Goal: Find specific page/section: Find specific page/section

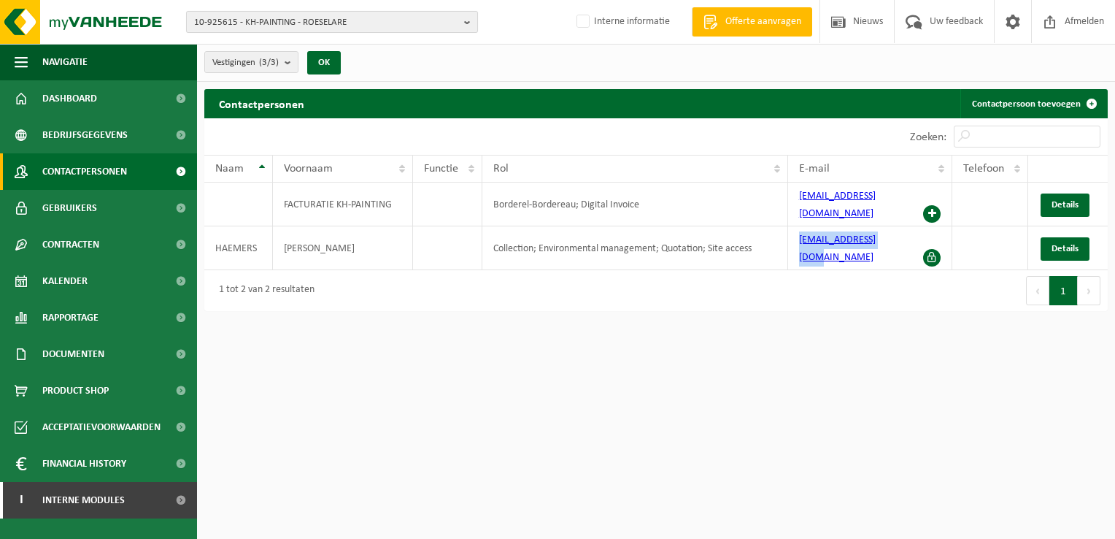
click at [471, 22] on b "button" at bounding box center [470, 22] width 13 height 20
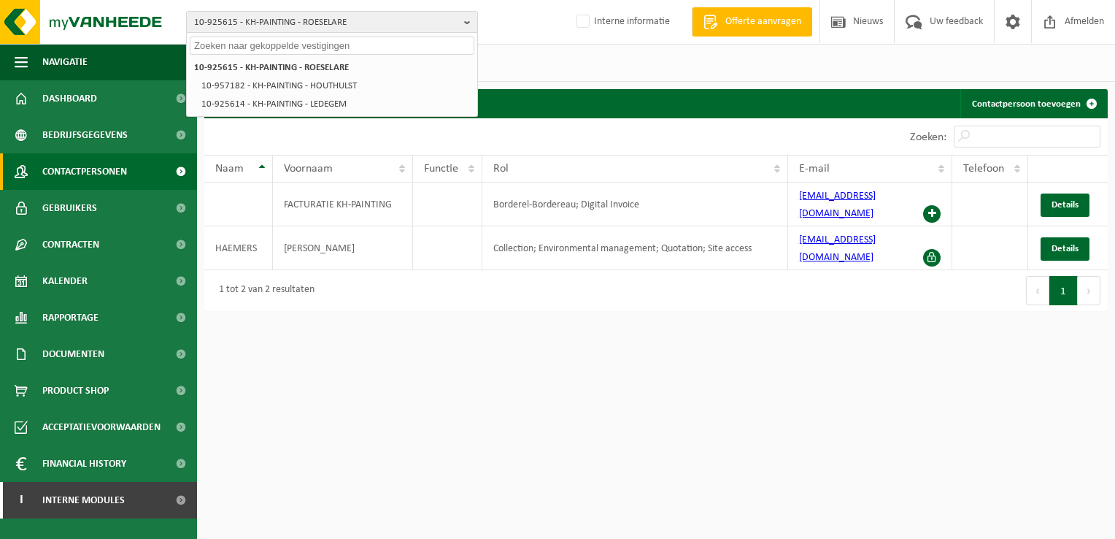
click at [273, 47] on input "text" at bounding box center [332, 45] width 285 height 18
paste input "10-950799"
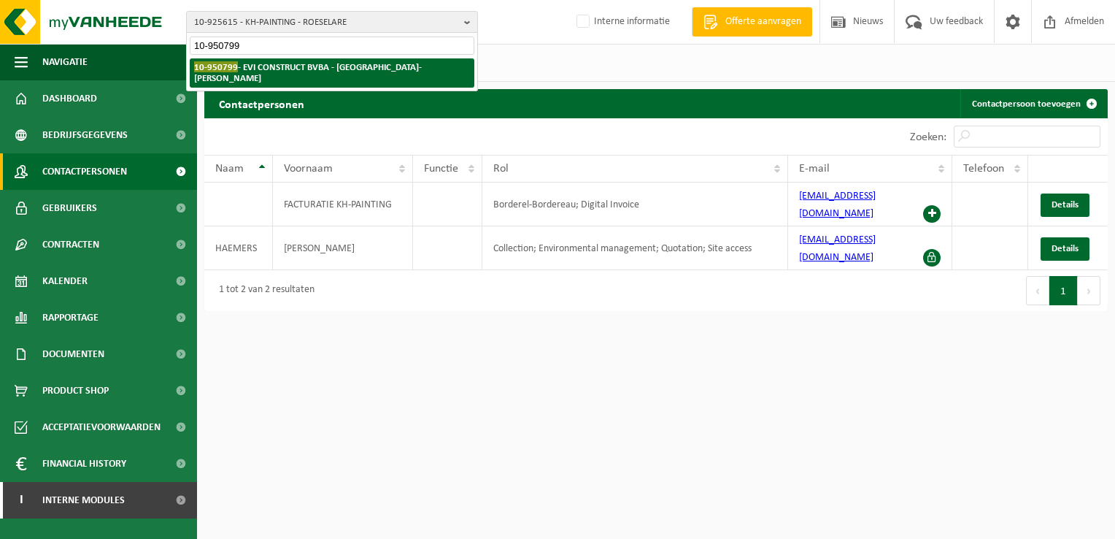
type input "10-950799"
click at [277, 66] on strong "10-950799 - EVI CONSTRUCT BVBA - STROMBEEK-BEVER" at bounding box center [308, 72] width 228 height 22
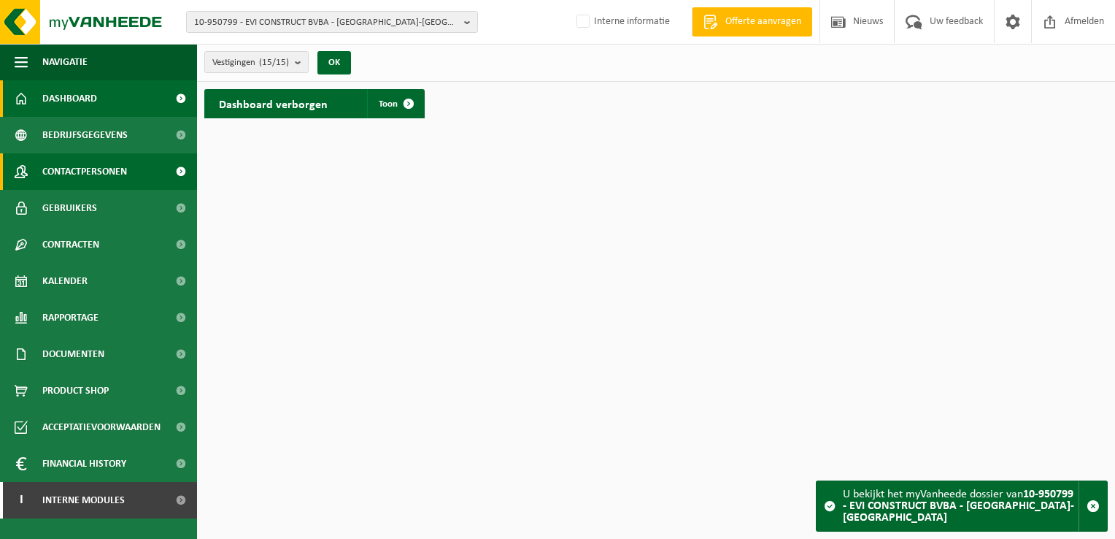
click at [178, 171] on span at bounding box center [180, 171] width 33 height 36
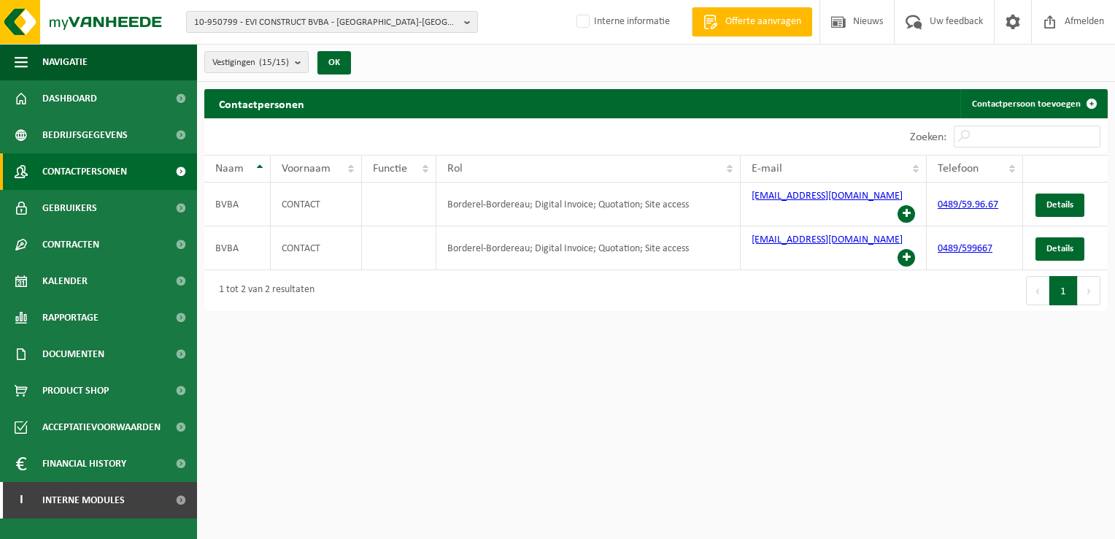
drag, startPoint x: 461, startPoint y: 20, endPoint x: 416, endPoint y: 41, distance: 49.6
click at [461, 20] on button "10-950799 - EVI CONSTRUCT BVBA - STROMBEEK-BEVER" at bounding box center [332, 22] width 292 height 22
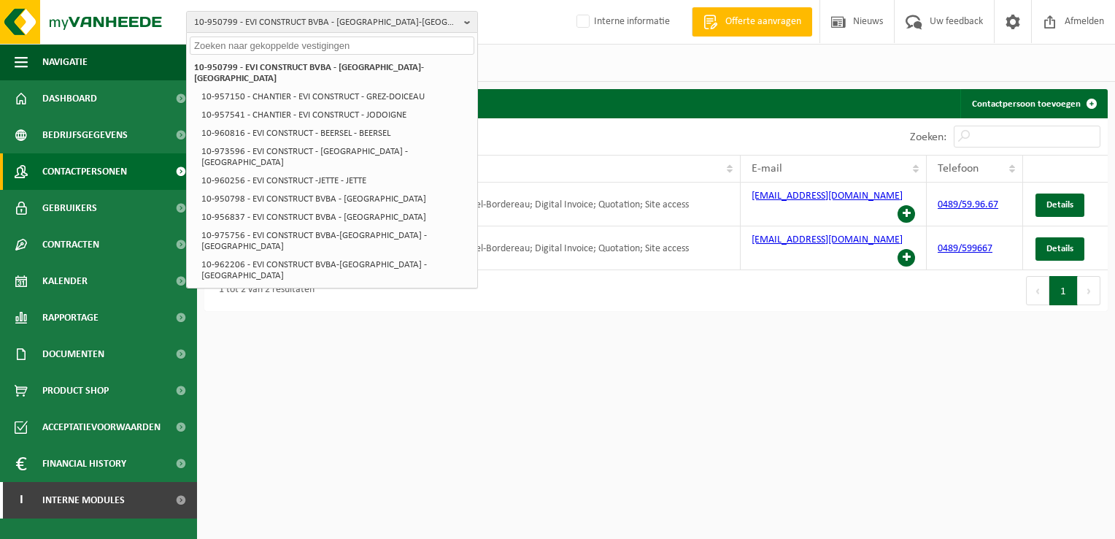
click at [239, 55] on div "10-950799 - EVI CONSTRUCT BVBA - STROMBEEK-BEVER 10-957150 - CHANTIER - EVI CON…" at bounding box center [332, 238] width 290 height 367
click at [245, 49] on input "text" at bounding box center [332, 45] width 285 height 18
paste input "01-000003"
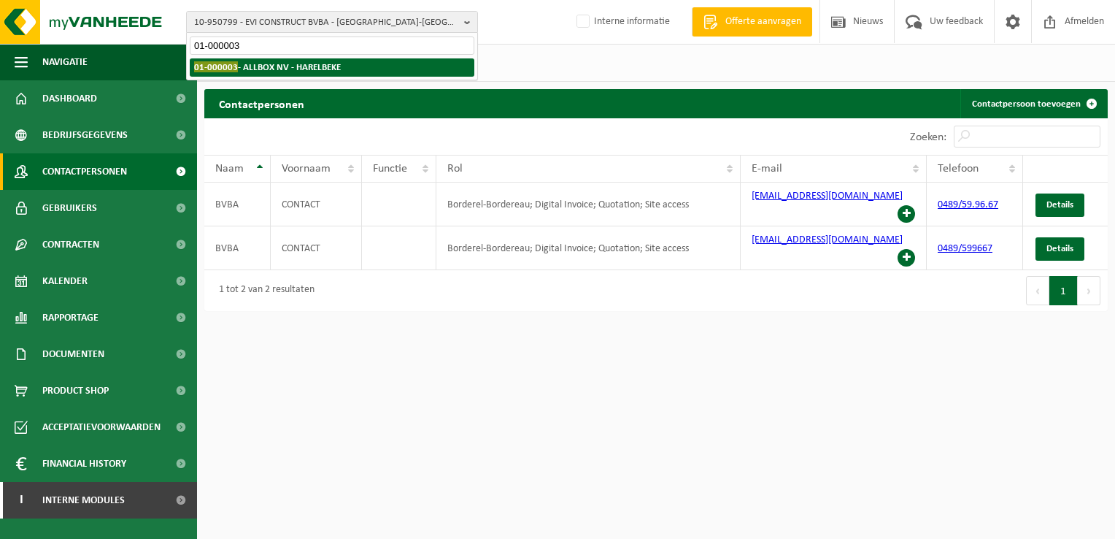
type input "01-000003"
click at [269, 60] on li "01-000003 - ALLBOX NV - HARELBEKE" at bounding box center [332, 67] width 285 height 18
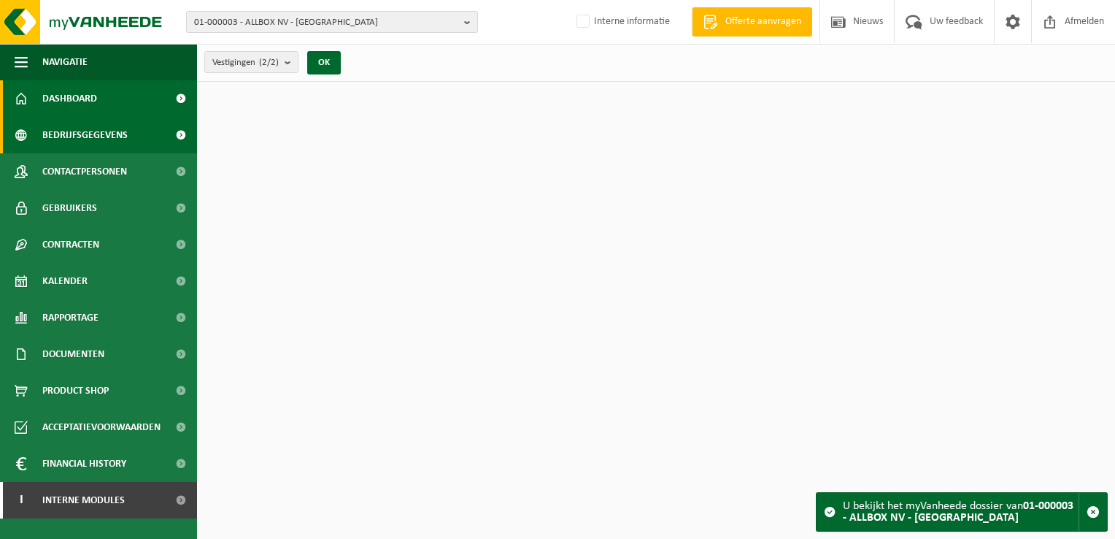
click at [117, 130] on span "Bedrijfsgegevens" at bounding box center [84, 135] width 85 height 36
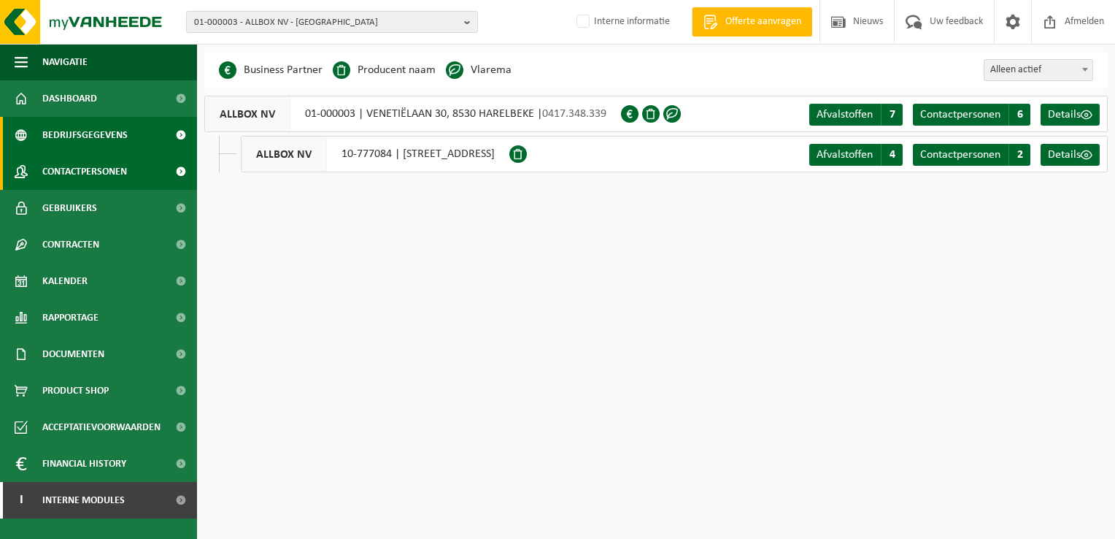
click at [136, 172] on link "Contactpersonen" at bounding box center [98, 171] width 197 height 36
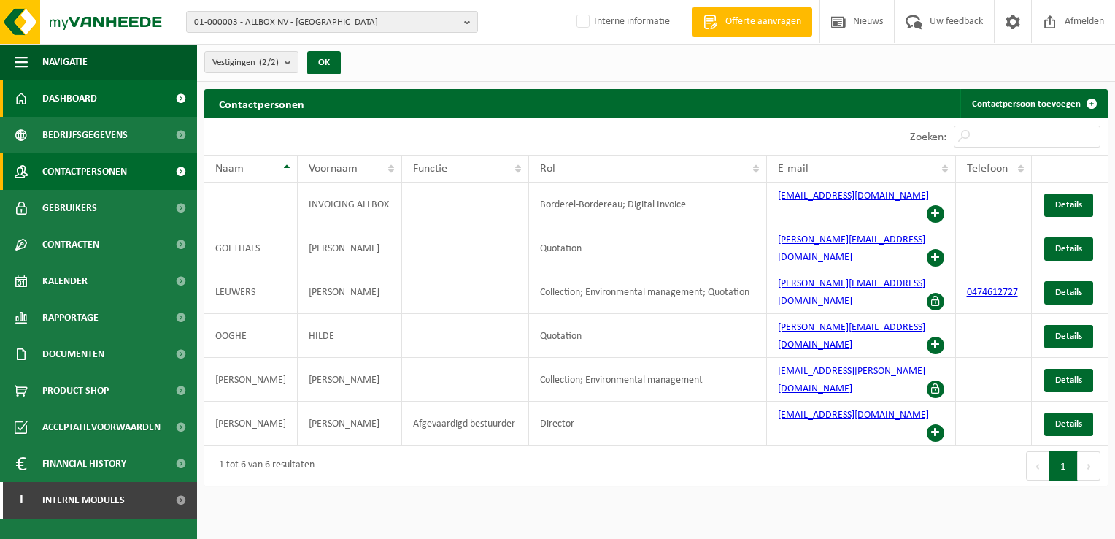
click at [68, 94] on span "Dashboard" at bounding box center [69, 98] width 55 height 36
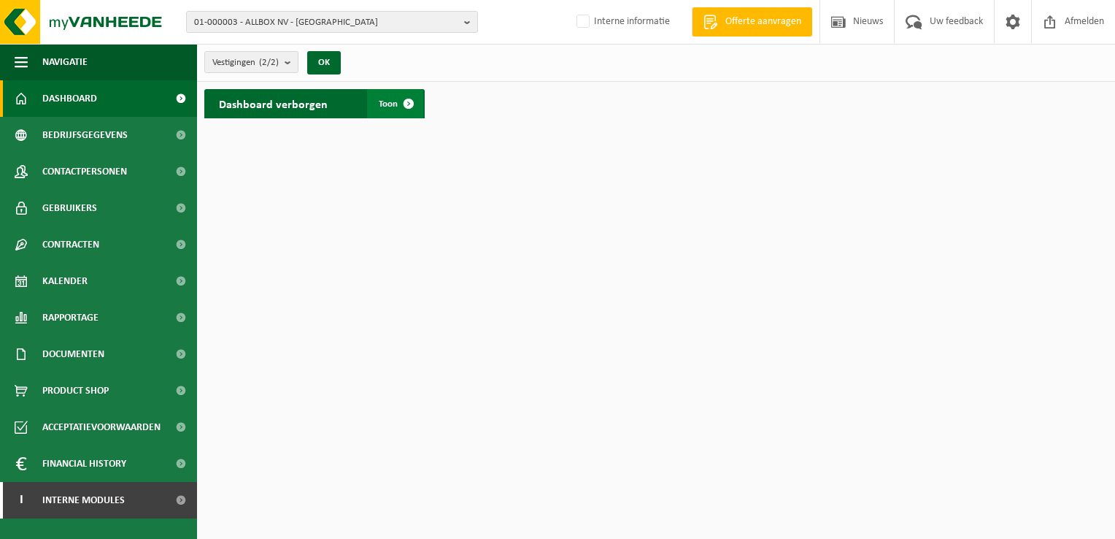
click at [409, 101] on span at bounding box center [408, 103] width 29 height 29
